Goal: Information Seeking & Learning: Learn about a topic

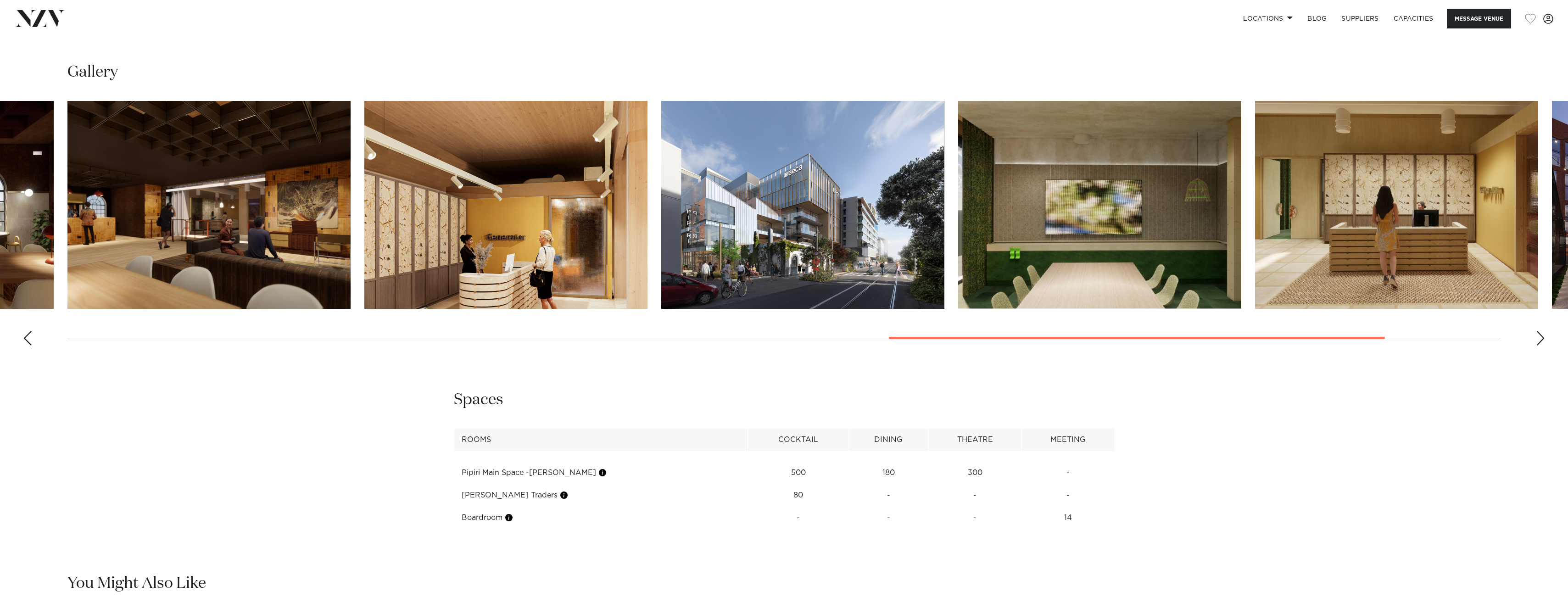
scroll to position [1214, 0]
click at [1542, 330] on swiper-container at bounding box center [784, 226] width 1568 height 252
click at [1541, 336] on div "Next slide" at bounding box center [1540, 338] width 9 height 15
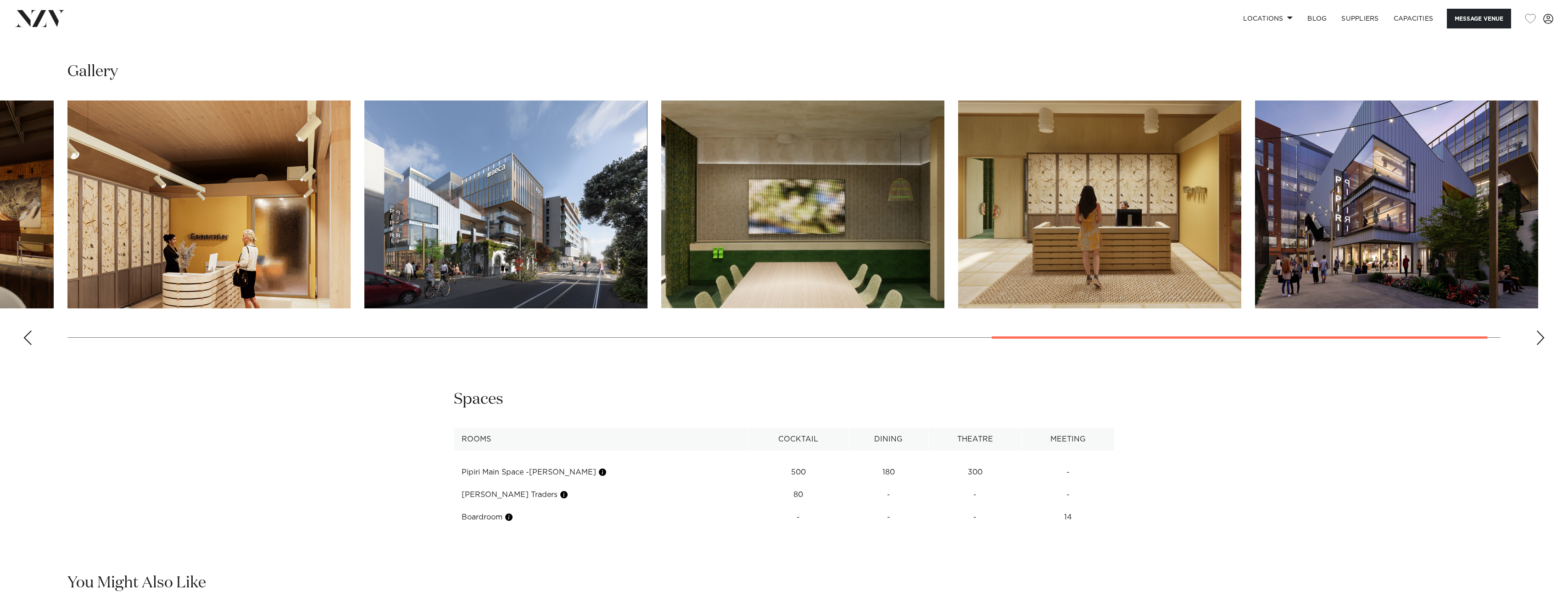
click at [1541, 336] on div "Next slide" at bounding box center [1540, 338] width 9 height 15
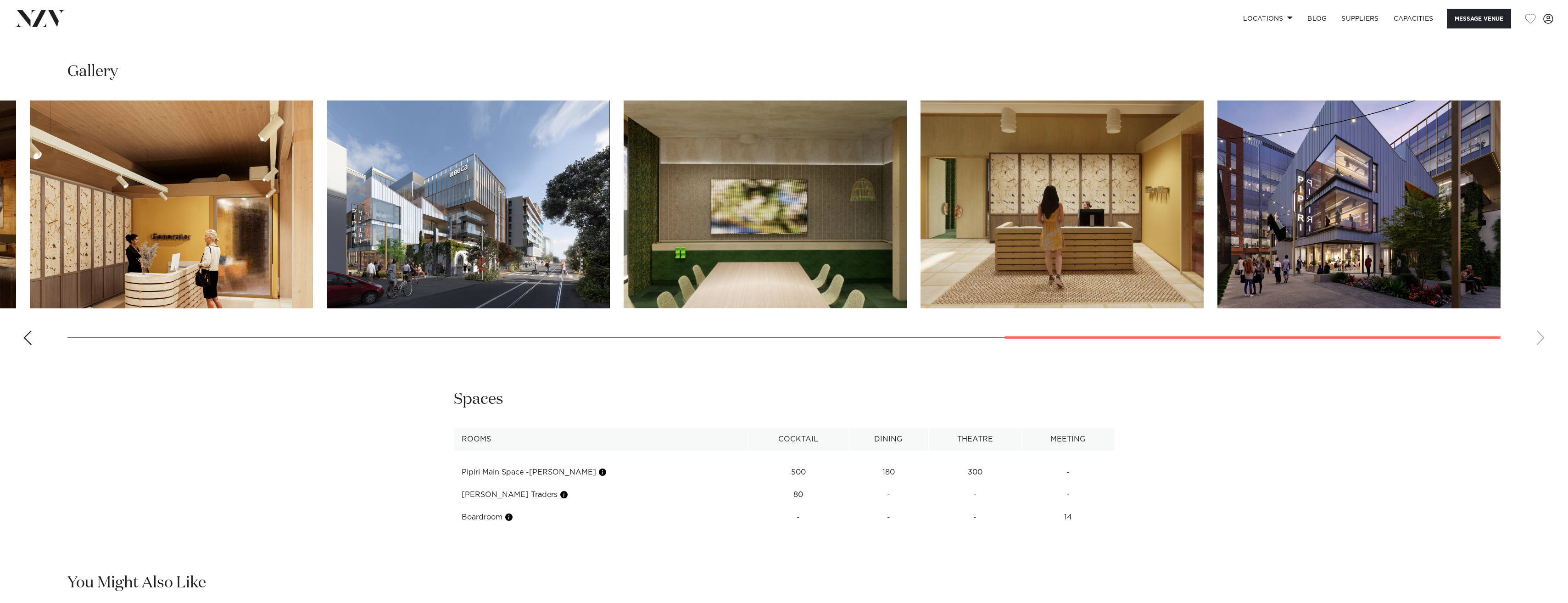
click at [27, 339] on div "Previous slide" at bounding box center [28, 338] width 9 height 15
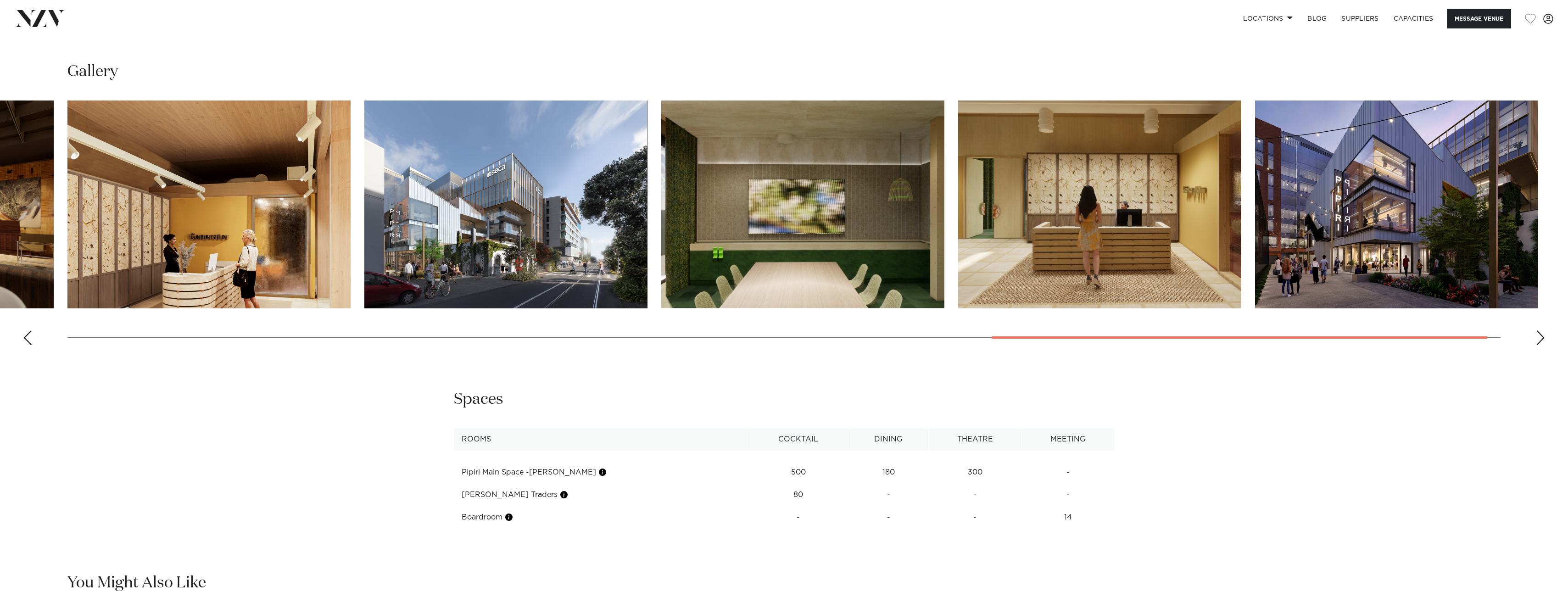
click at [27, 339] on div "Previous slide" at bounding box center [28, 338] width 9 height 15
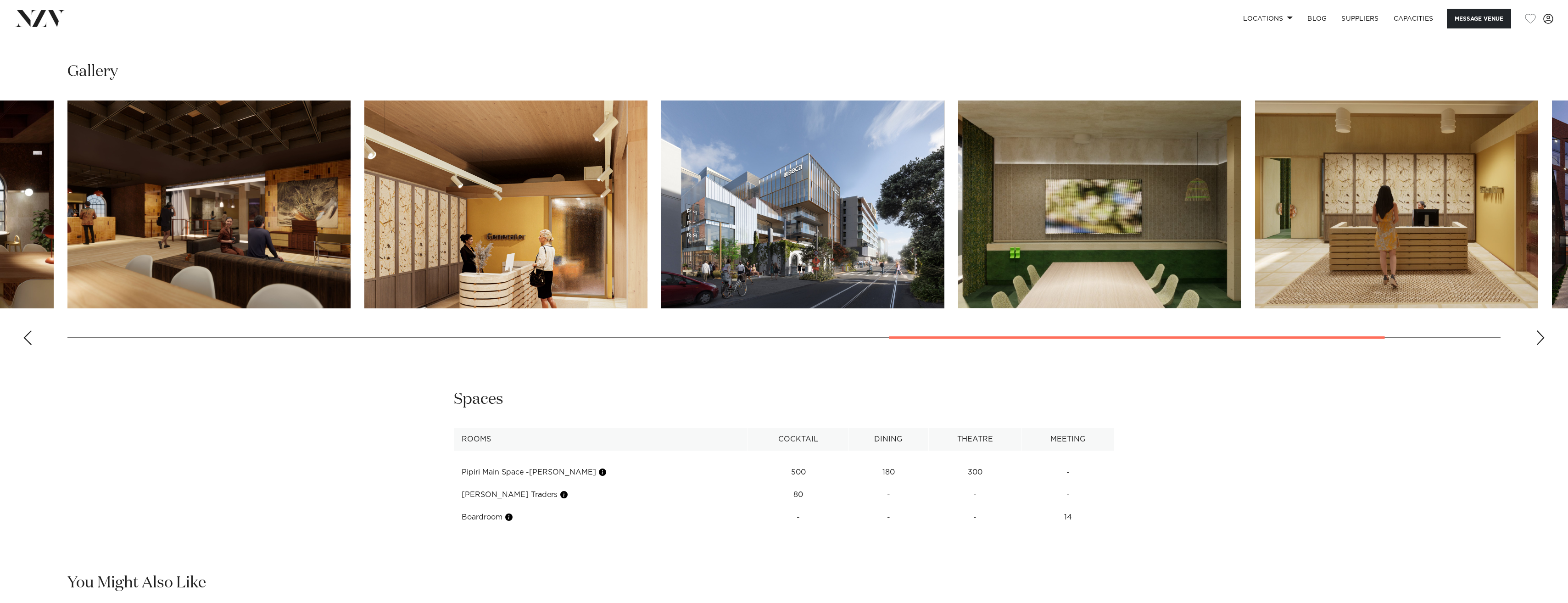
click at [27, 339] on div "Previous slide" at bounding box center [28, 338] width 9 height 15
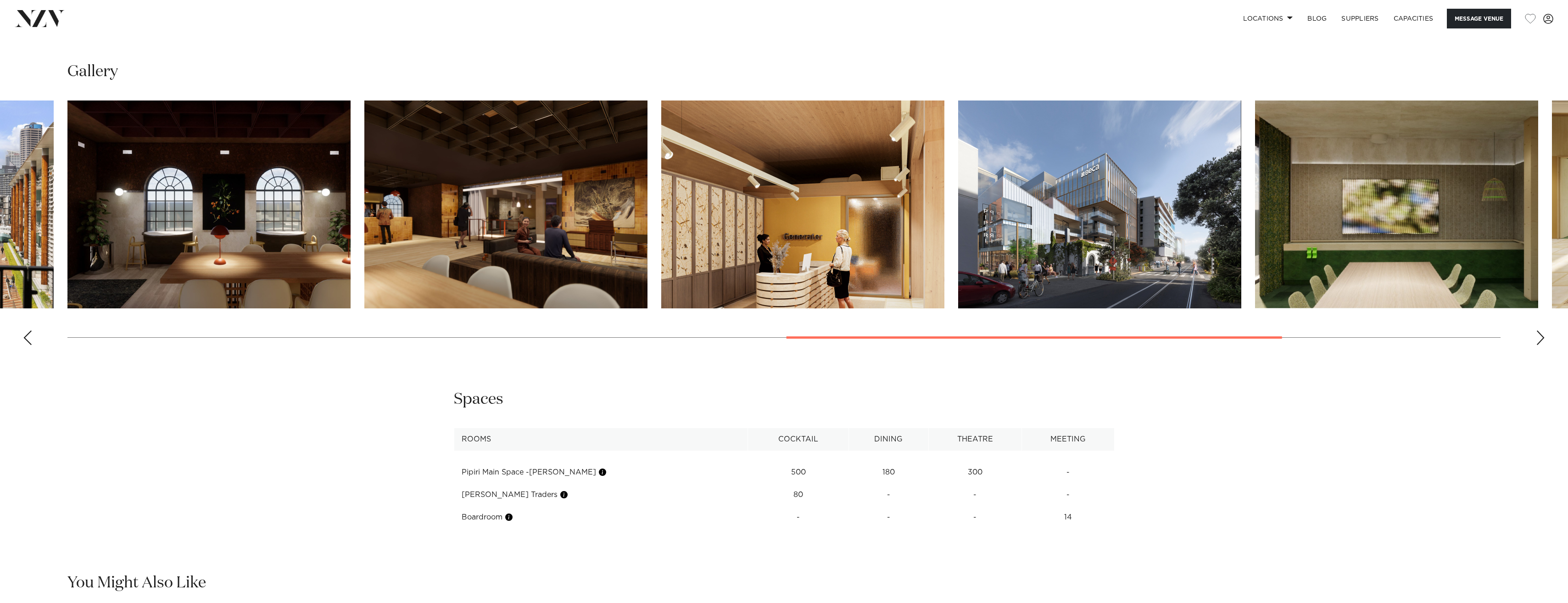
click at [27, 339] on div "Previous slide" at bounding box center [28, 338] width 9 height 15
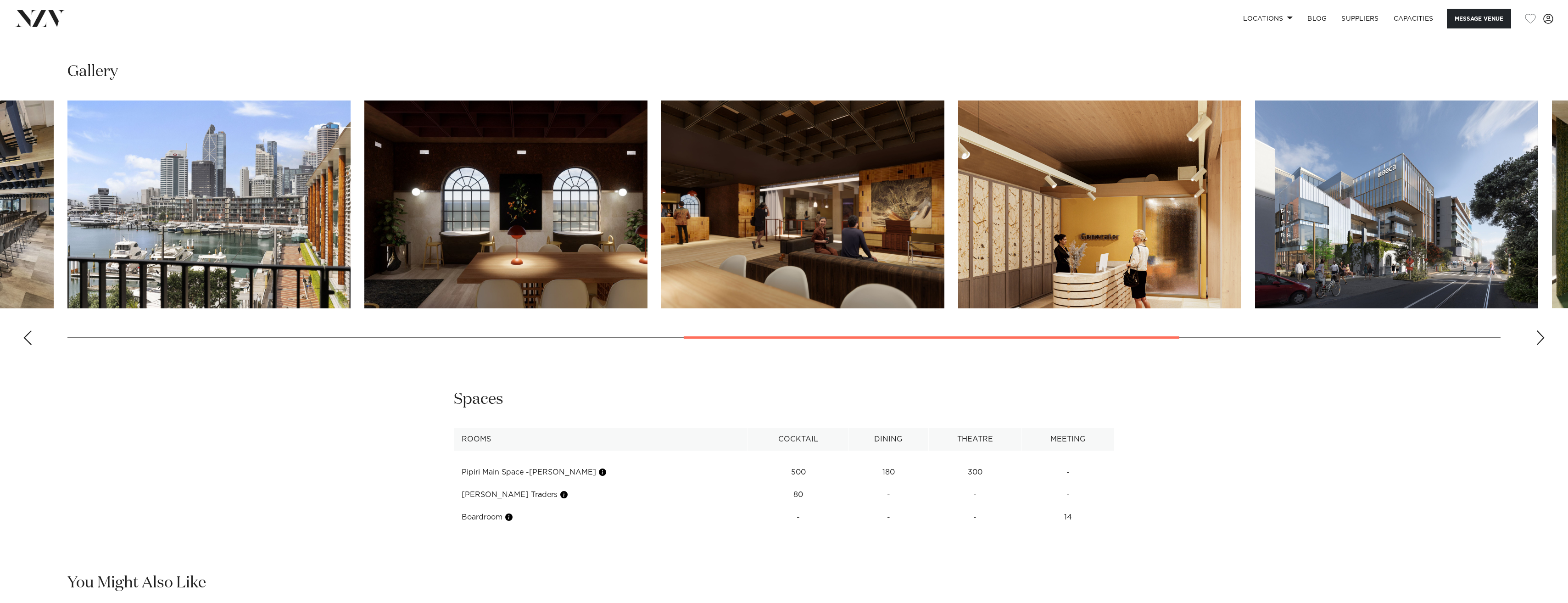
click at [27, 339] on div "Previous slide" at bounding box center [28, 338] width 9 height 15
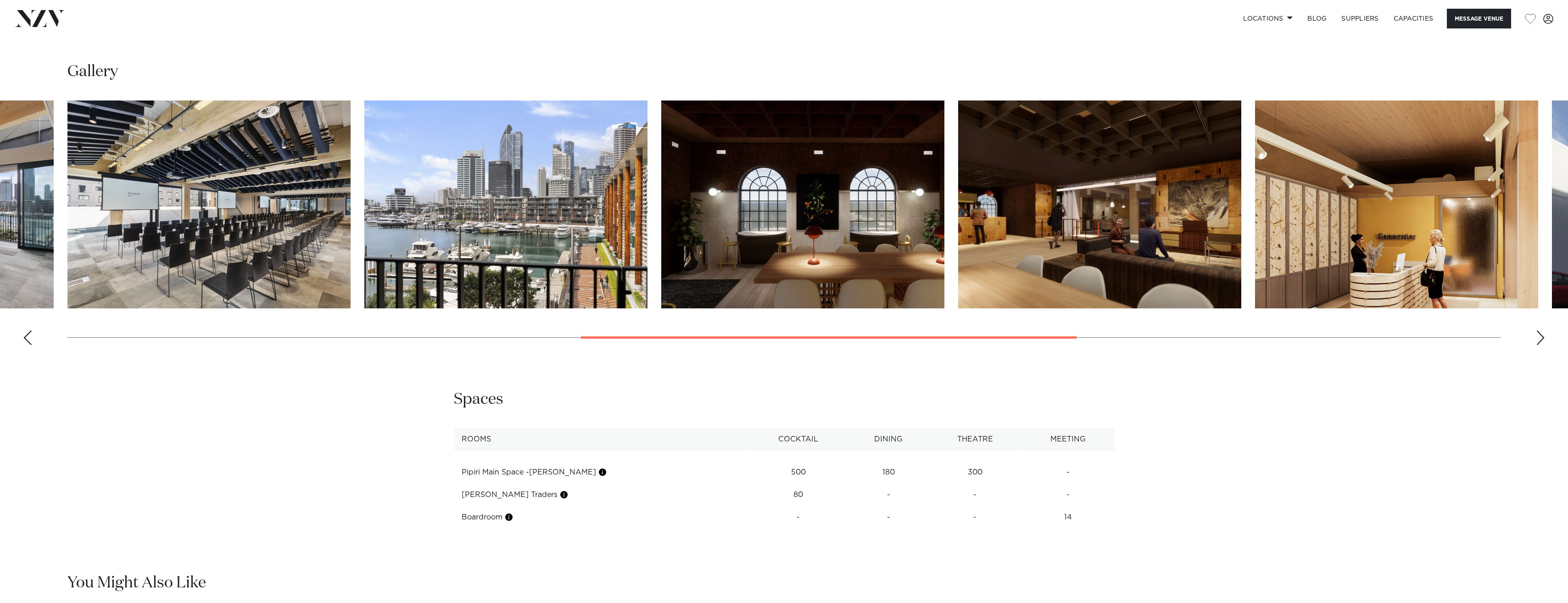
click at [466, 176] on img "7 / 14" at bounding box center [506, 204] width 283 height 208
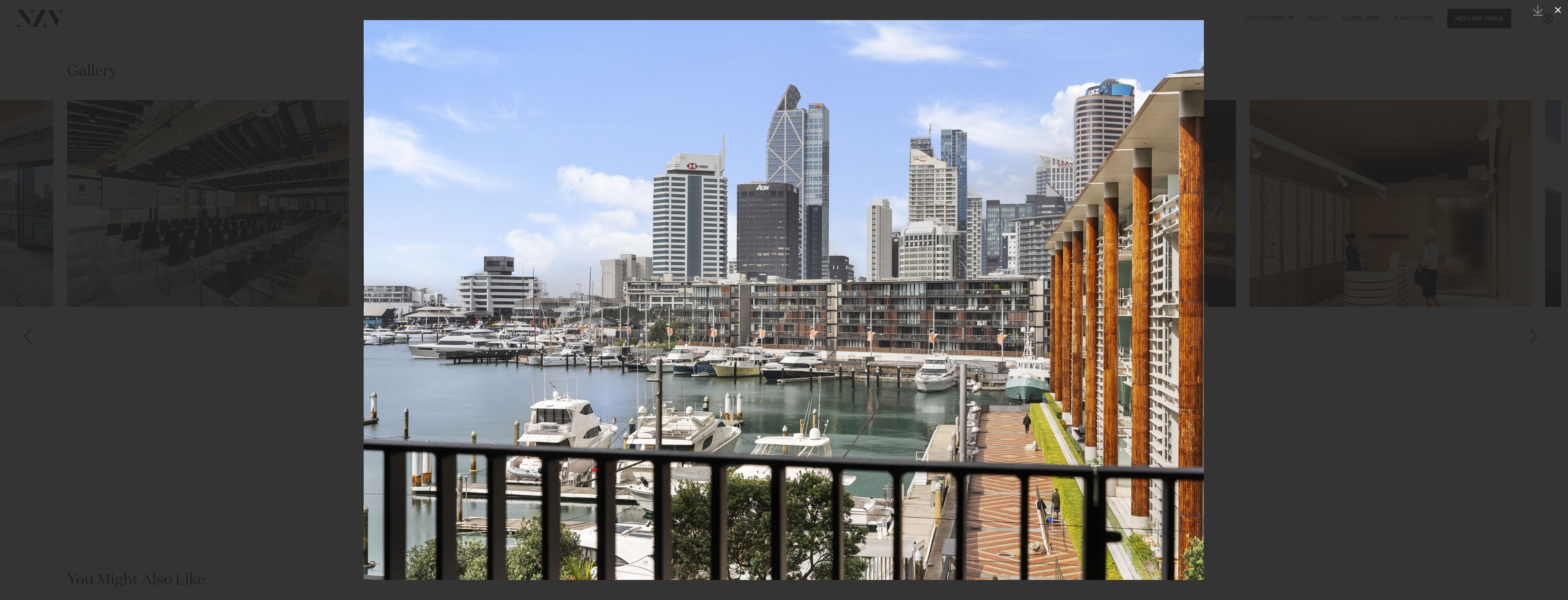
click at [1561, 9] on icon at bounding box center [1558, 10] width 11 height 11
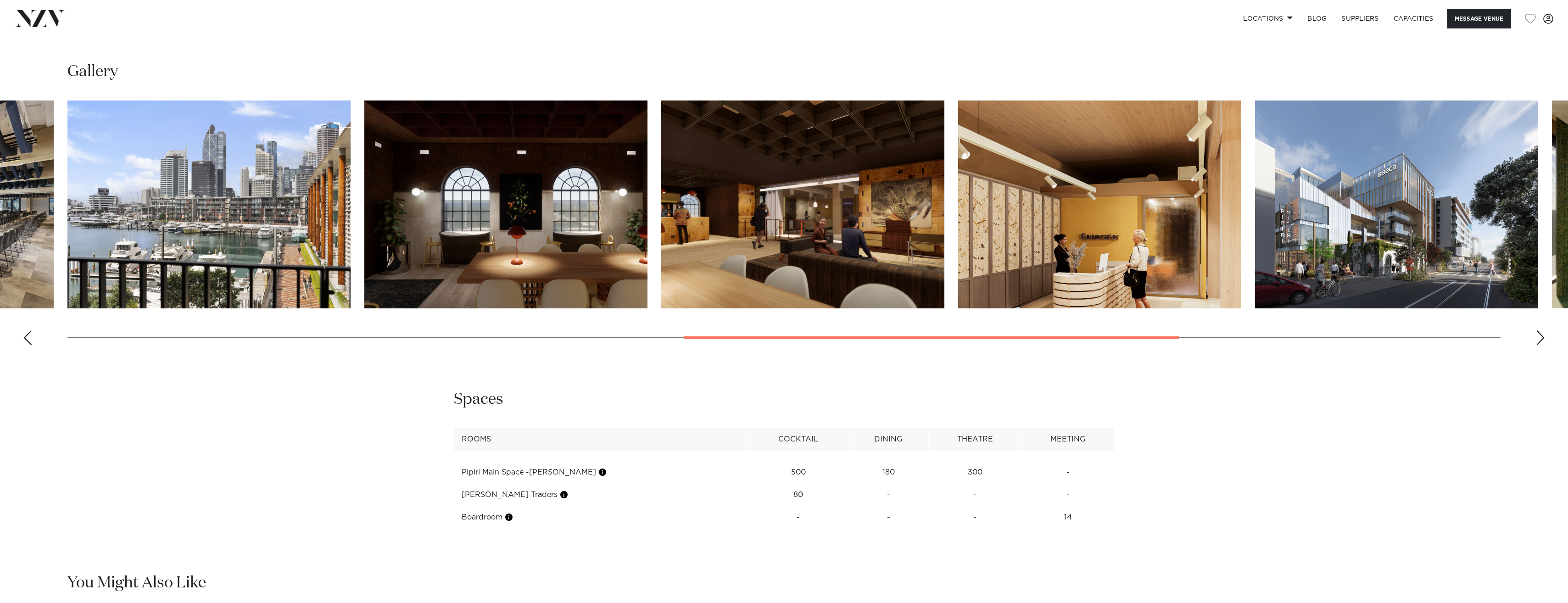
click at [36, 338] on swiper-container at bounding box center [784, 226] width 1568 height 252
click at [23, 340] on div "Previous slide" at bounding box center [28, 338] width 9 height 15
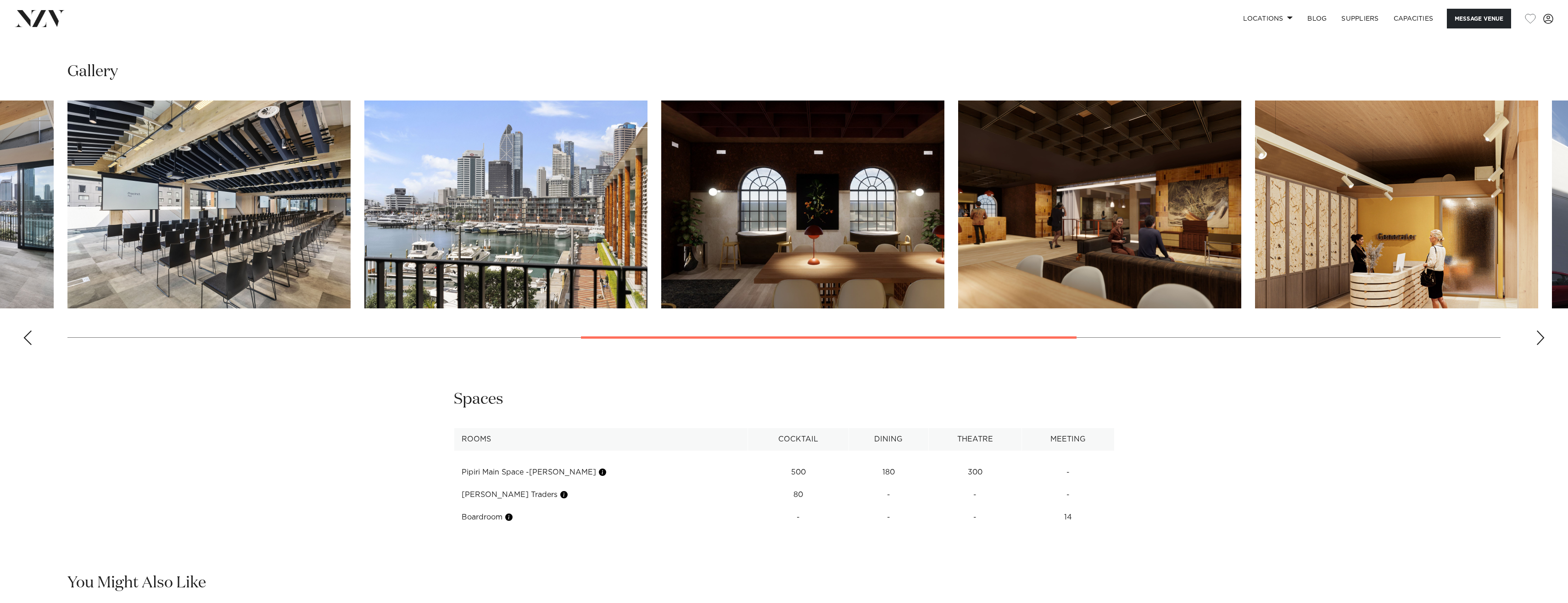
click at [23, 340] on div "Previous slide" at bounding box center [28, 338] width 9 height 15
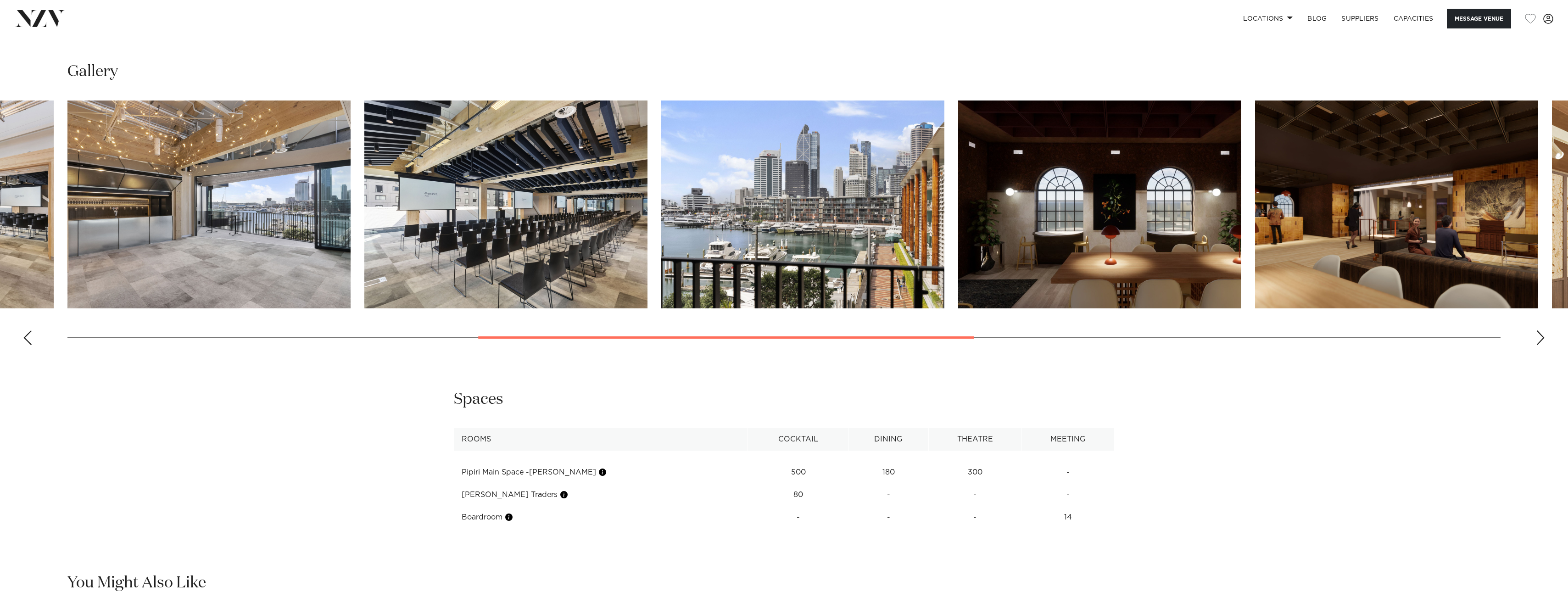
click at [172, 218] on img "5 / 14" at bounding box center [208, 204] width 283 height 208
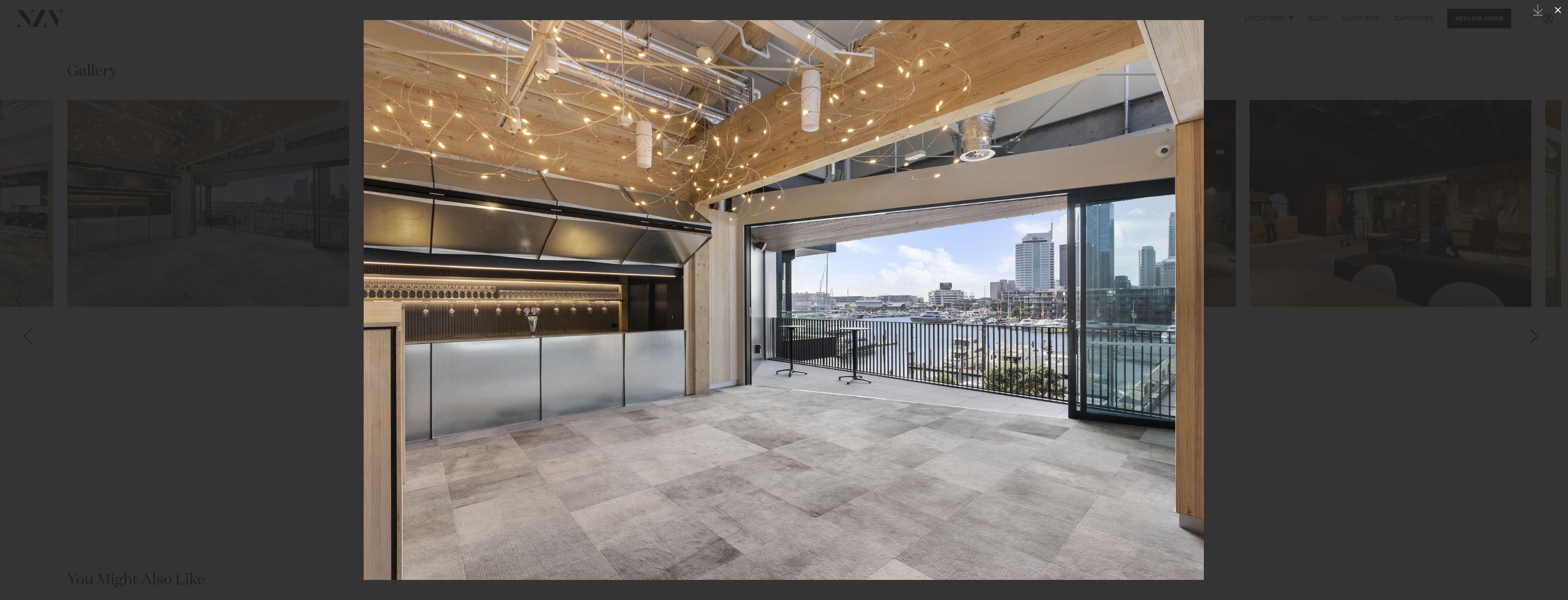
click at [1557, 12] on icon at bounding box center [1558, 10] width 11 height 11
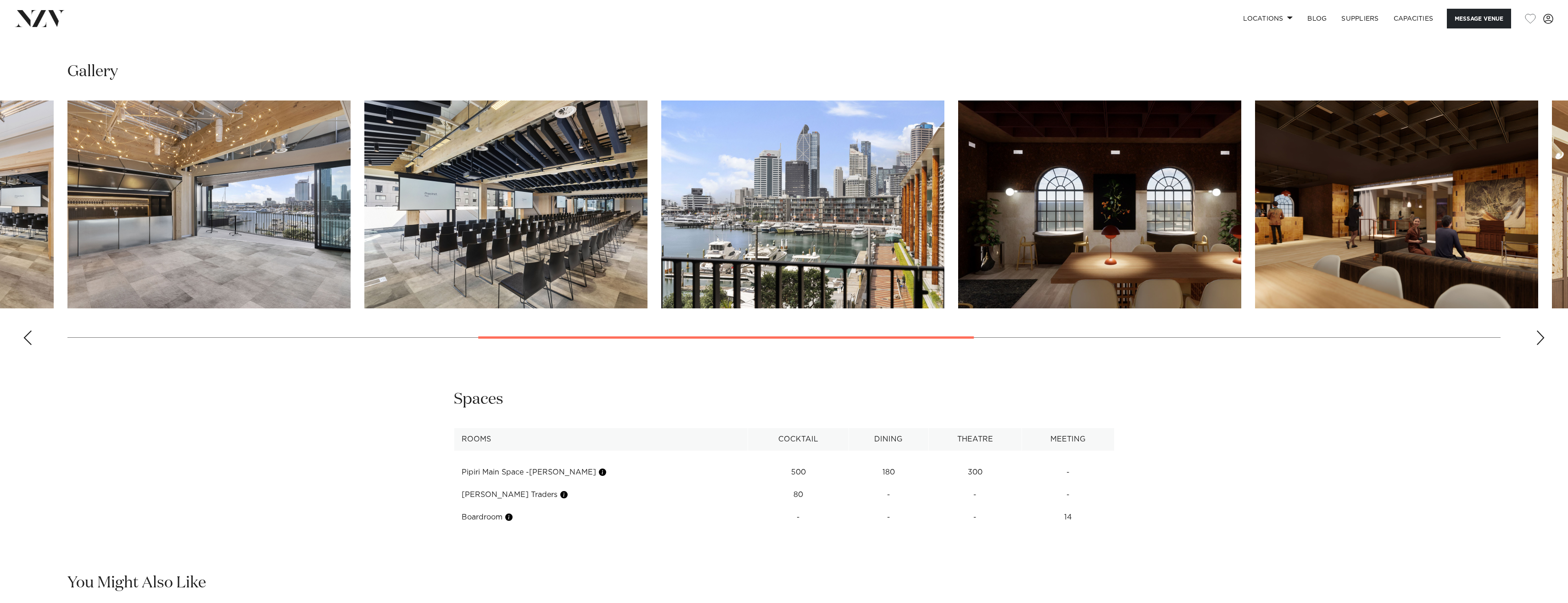
click at [581, 235] on img "6 / 14" at bounding box center [506, 204] width 283 height 208
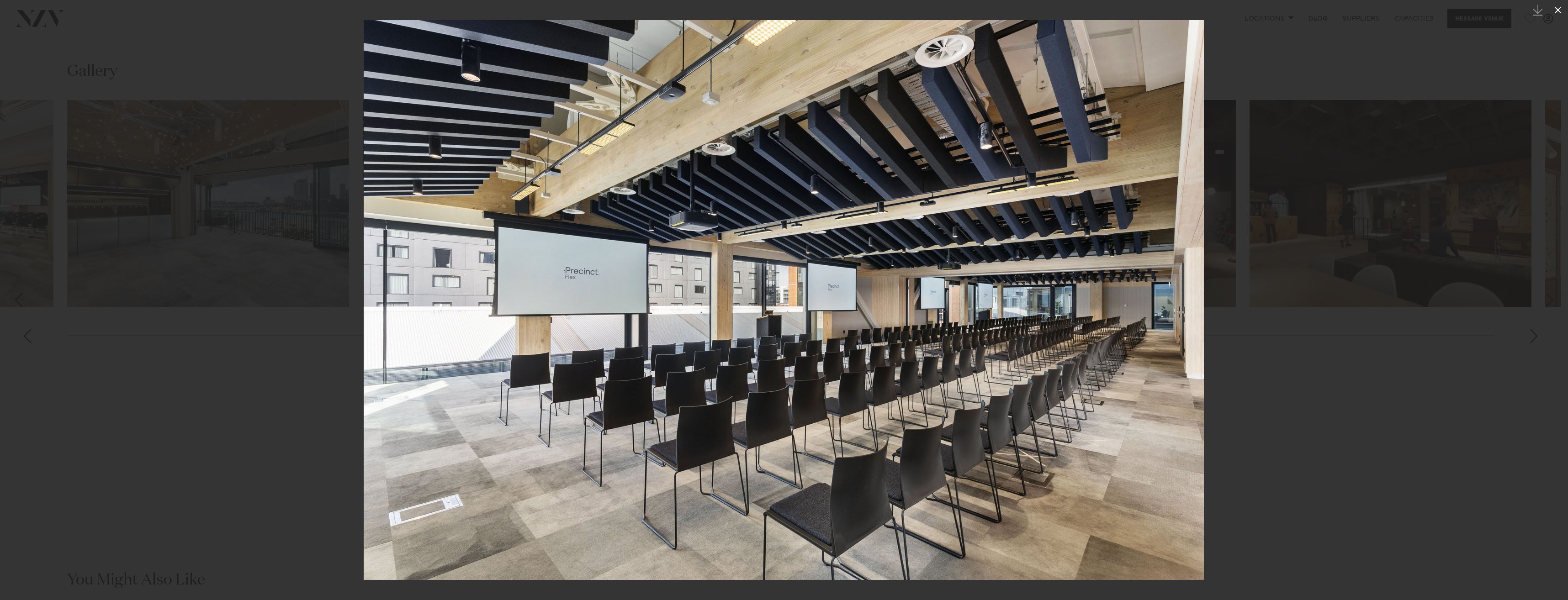
click at [1559, 14] on icon at bounding box center [1558, 10] width 11 height 11
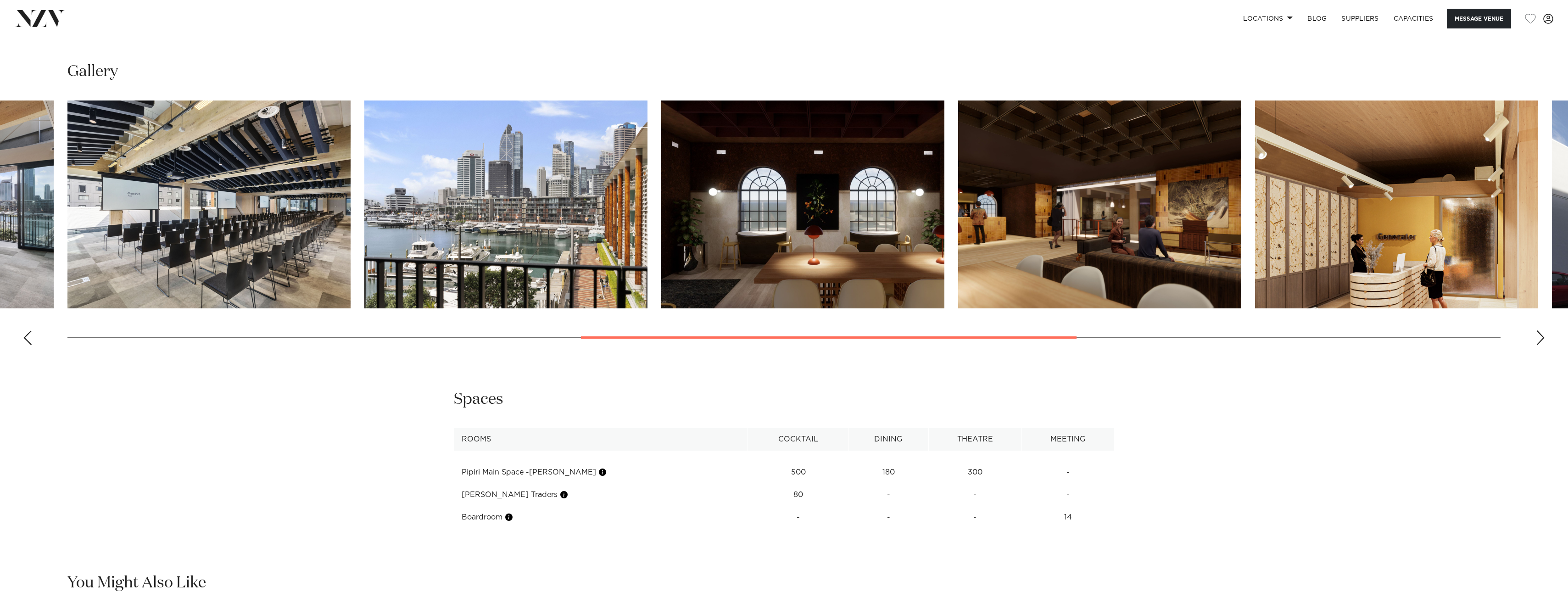
click at [1539, 341] on div "Next slide" at bounding box center [1540, 338] width 9 height 15
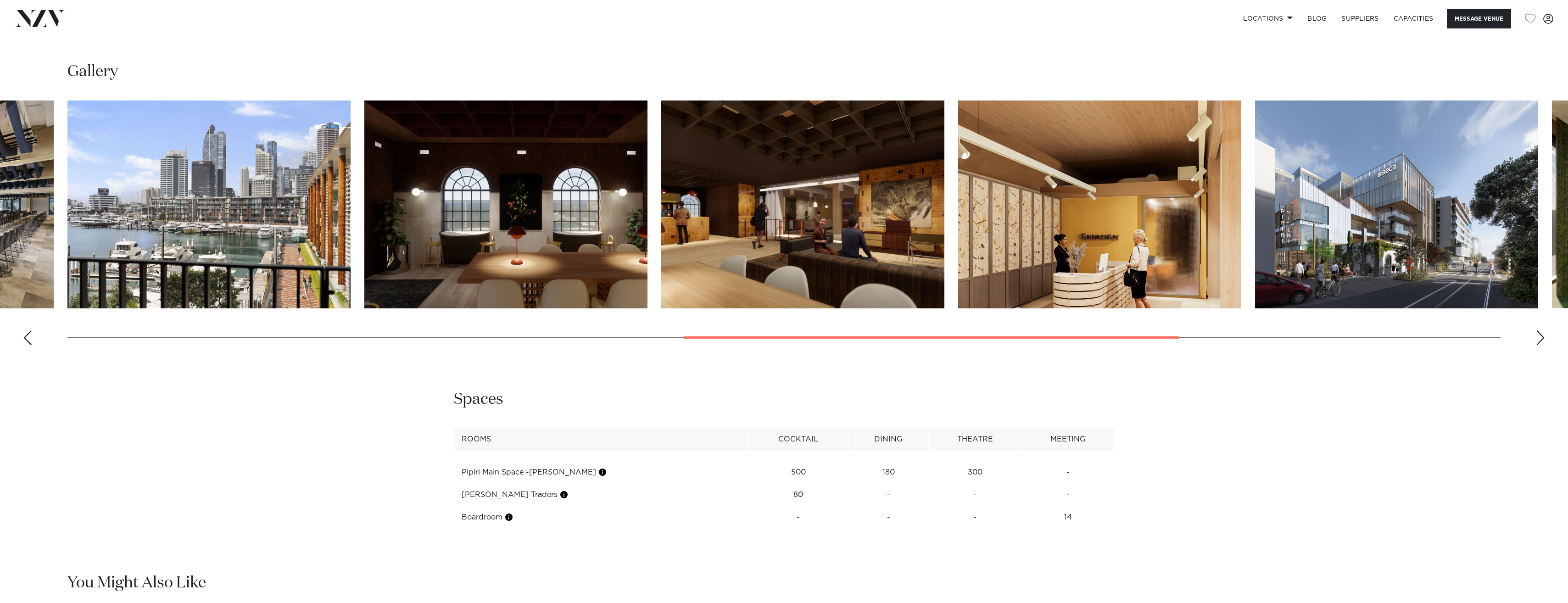
click at [1539, 341] on div "Next slide" at bounding box center [1540, 338] width 9 height 15
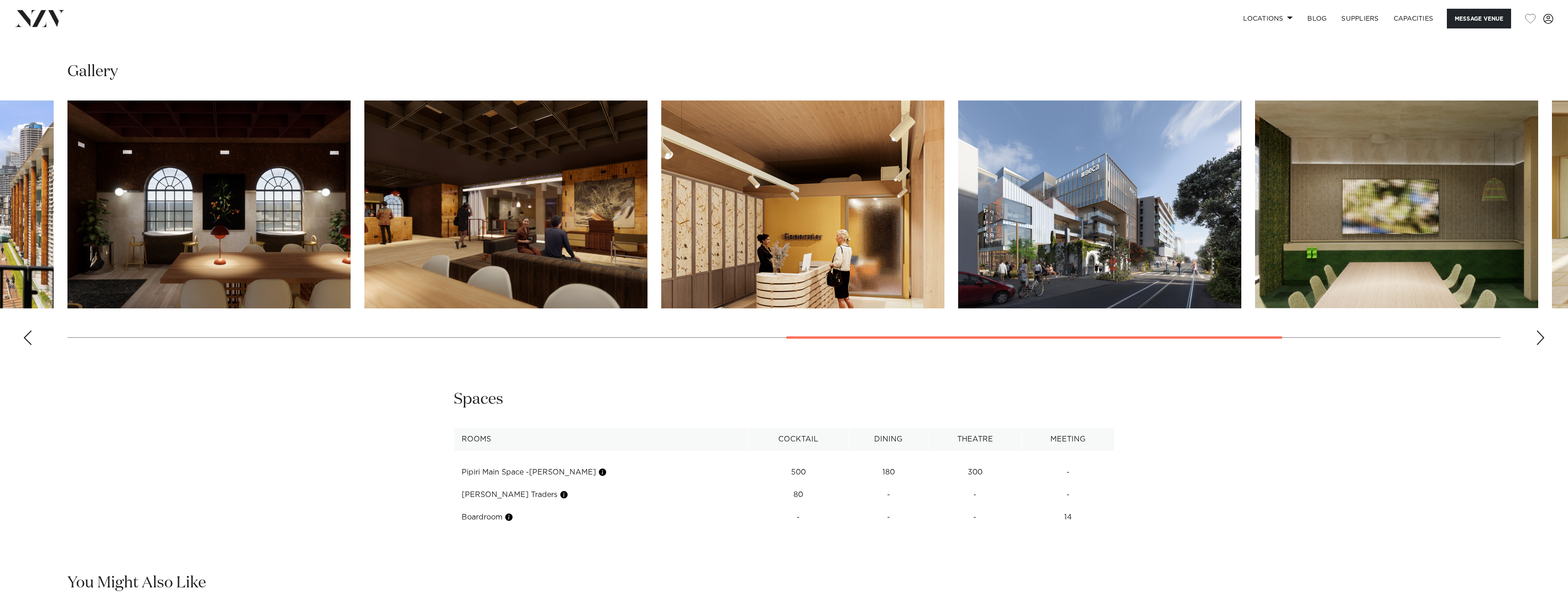
click at [1539, 341] on div "Next slide" at bounding box center [1540, 338] width 9 height 15
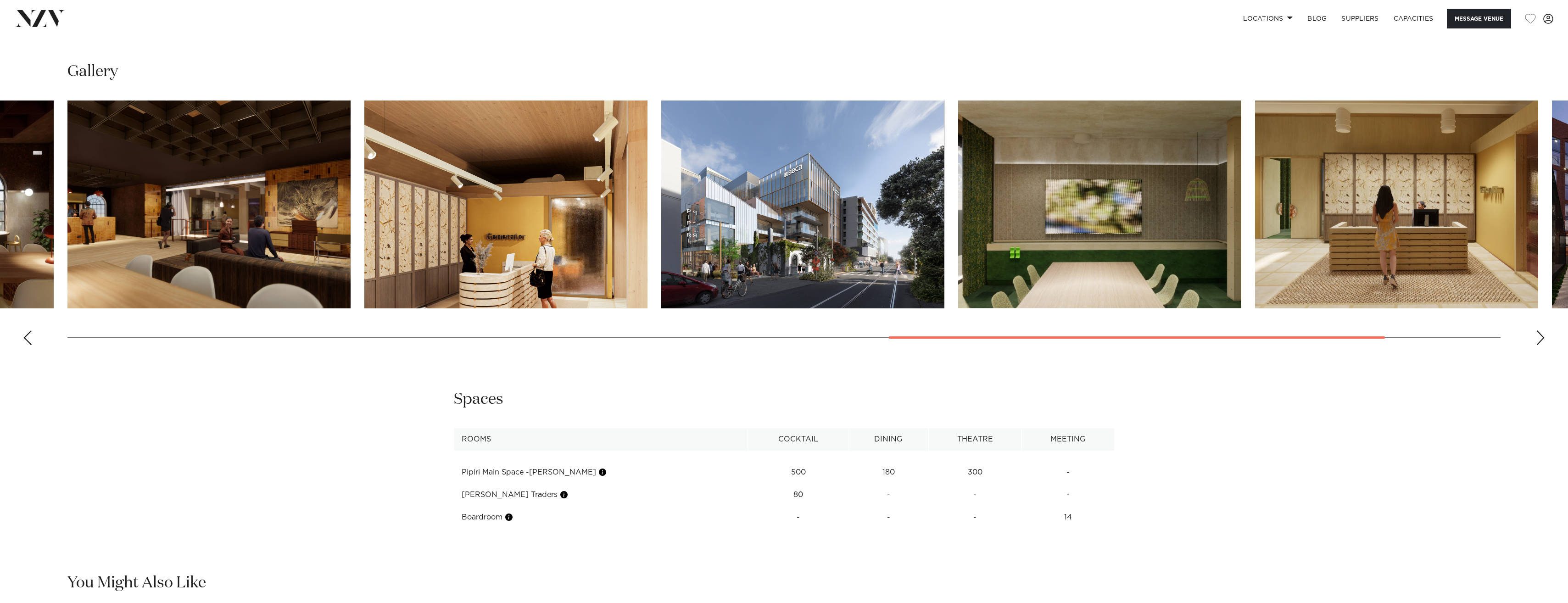
click at [1539, 341] on div "Next slide" at bounding box center [1540, 338] width 9 height 15
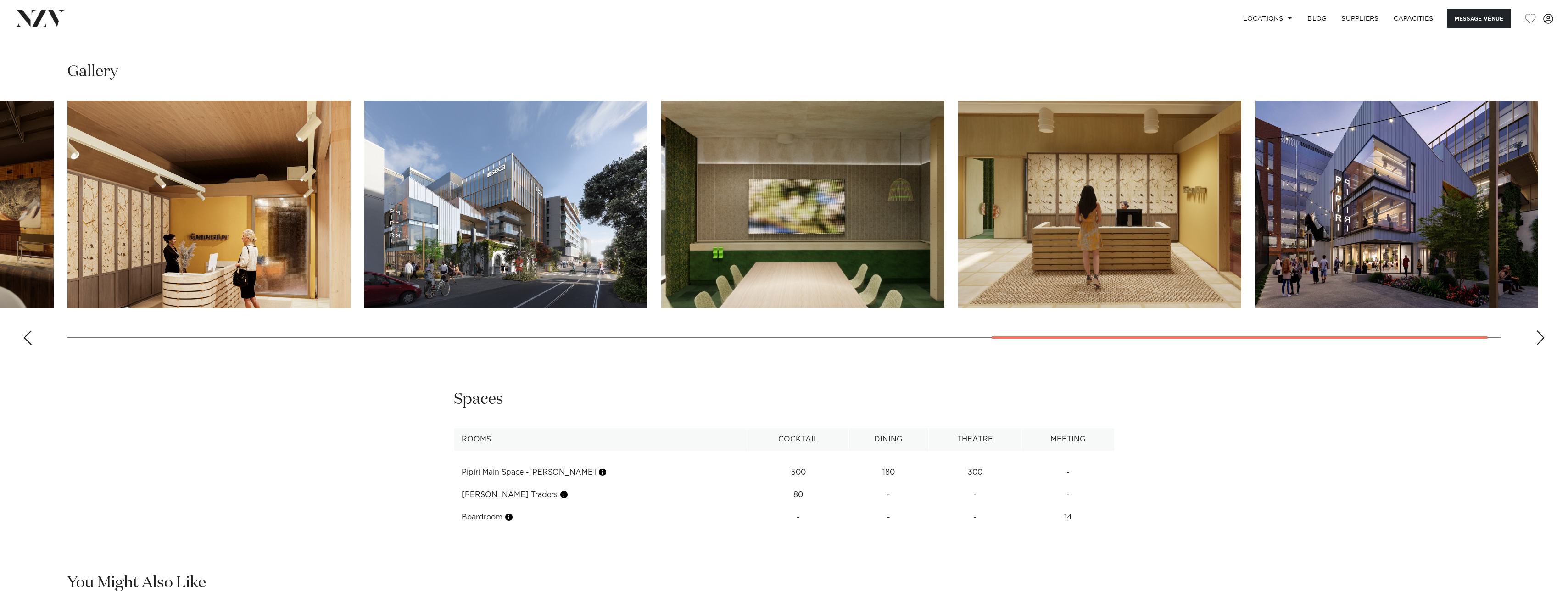
click at [1539, 341] on div "Next slide" at bounding box center [1540, 338] width 9 height 15
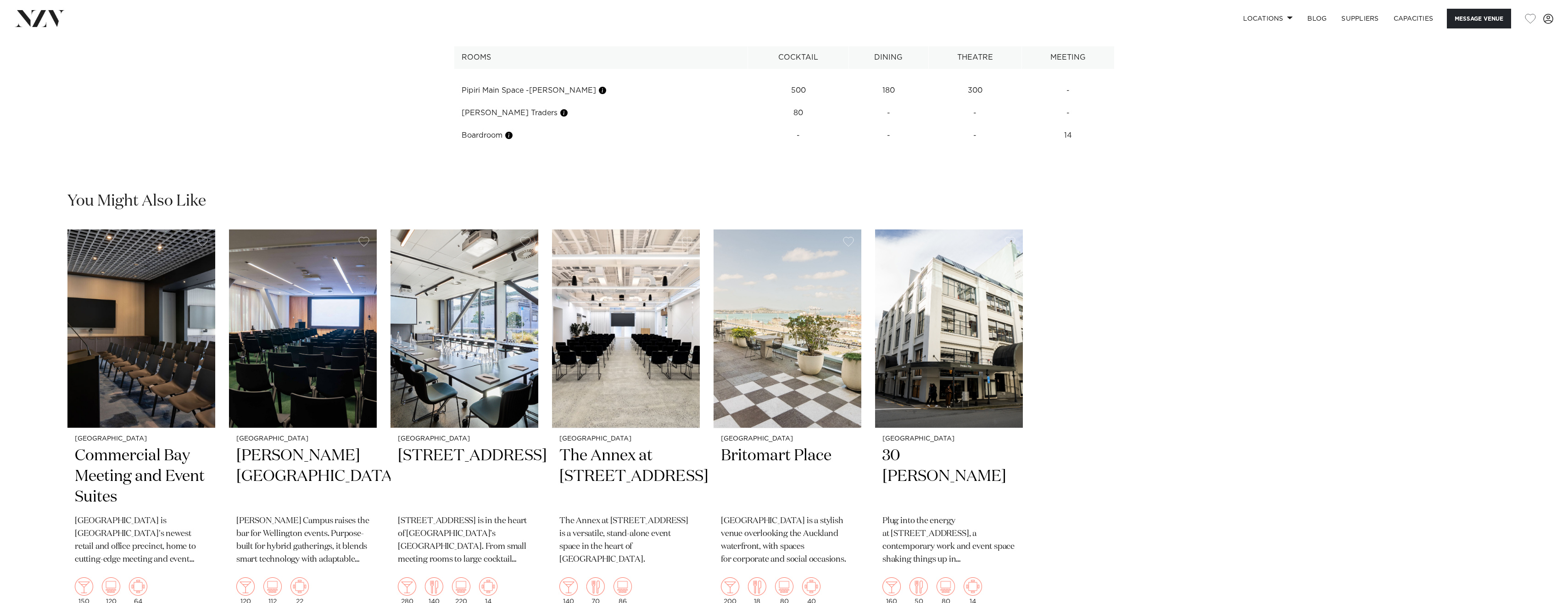
scroll to position [1596, 0]
